Goal: Information Seeking & Learning: Learn about a topic

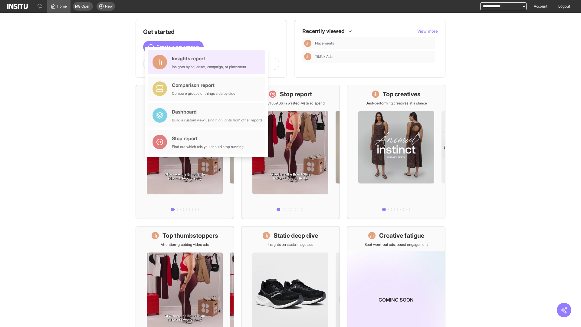
click at [208, 62] on div "Insights report Insights by ad, adset, campaign, or placement" at bounding box center [209, 62] width 74 height 15
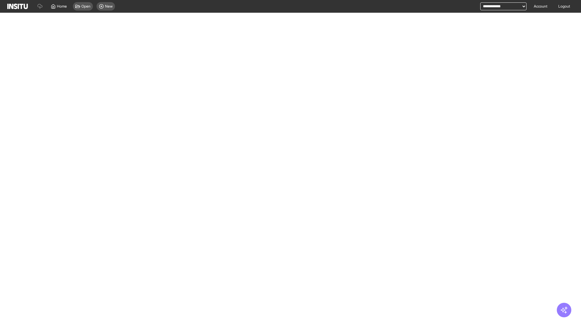
select select "**"
